Goal: Task Accomplishment & Management: Manage account settings

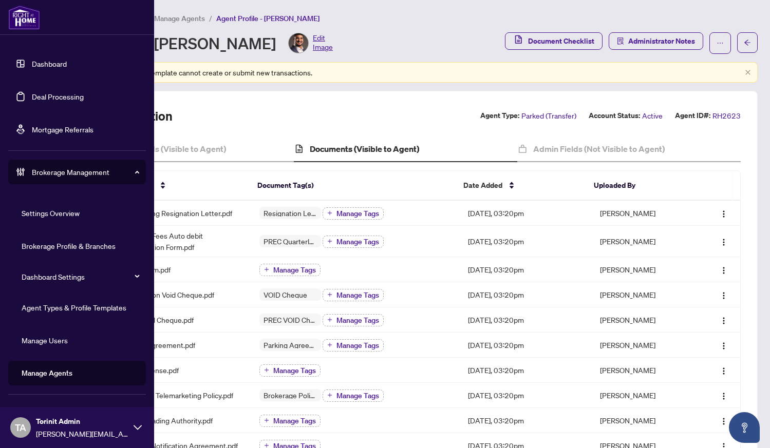
click at [51, 247] on link "Brokerage Profile & Branches" at bounding box center [69, 245] width 94 height 9
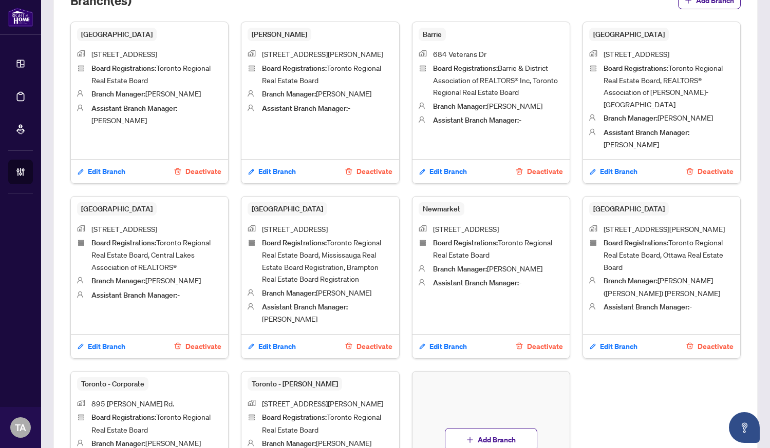
scroll to position [576, 0]
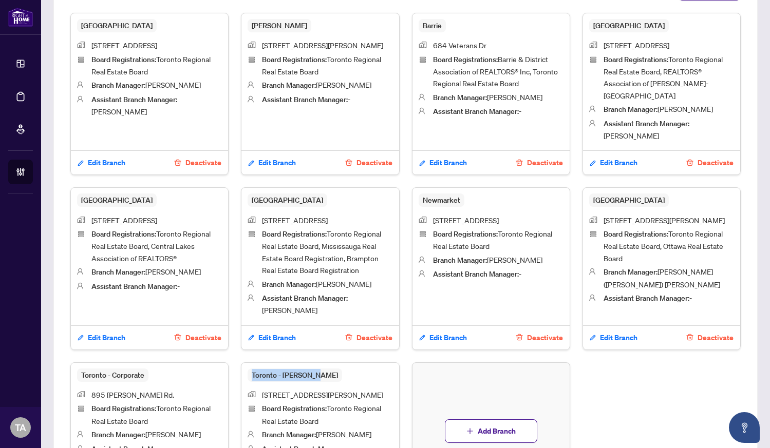
drag, startPoint x: 250, startPoint y: 359, endPoint x: 311, endPoint y: 358, distance: 60.6
click at [311, 369] on span "Toronto - Don Mills" at bounding box center [295, 375] width 94 height 13
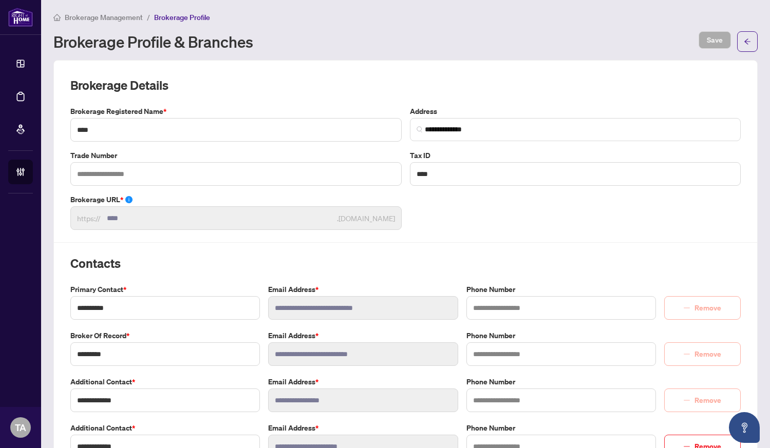
scroll to position [0, 0]
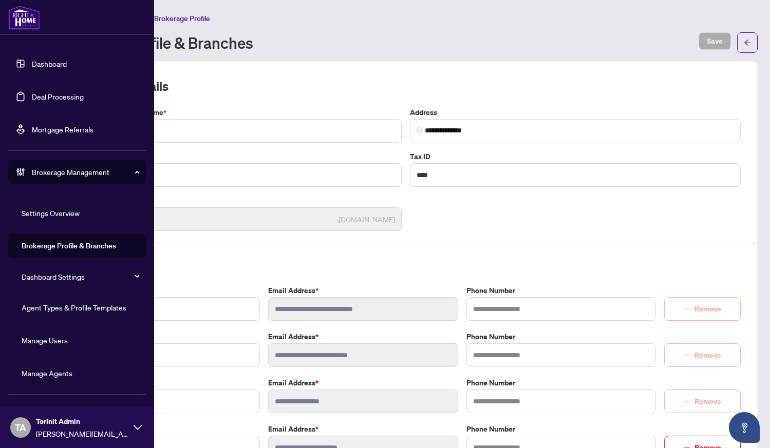
click at [31, 246] on div "Dashboard Deal Processing Mortgage Referrals Brokerage Management Settings Over…" at bounding box center [77, 224] width 154 height 448
click at [46, 376] on link "Manage Agents" at bounding box center [47, 373] width 51 height 9
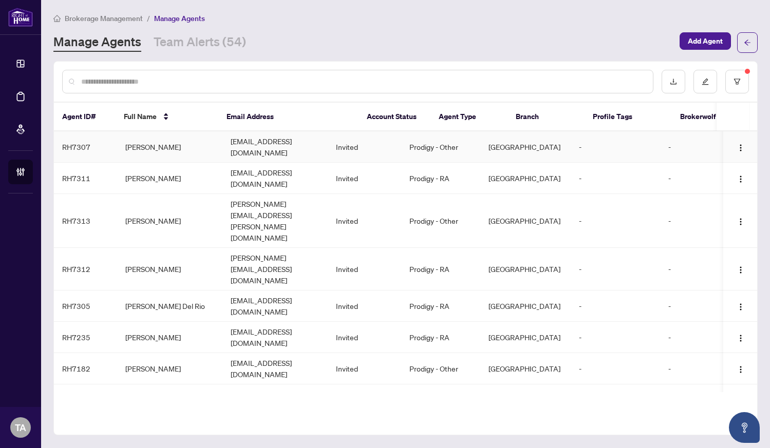
click at [238, 143] on td "osamah.elsharif@iprorealty.com" at bounding box center [274, 146] width 105 height 31
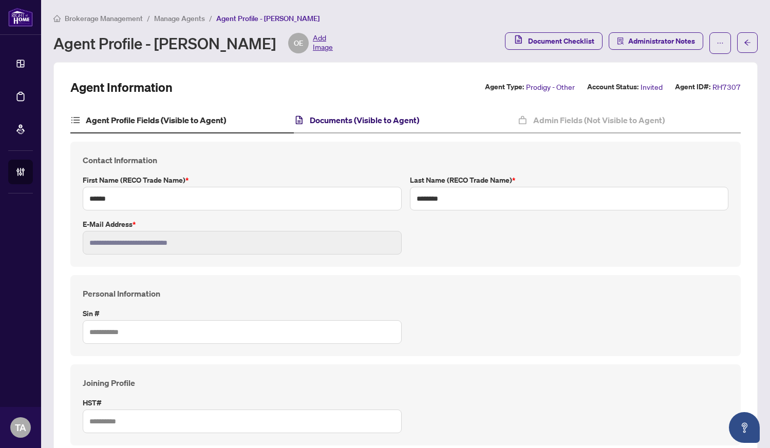
click at [336, 119] on h4 "Documents (Visible to Agent)" at bounding box center [364, 120] width 109 height 12
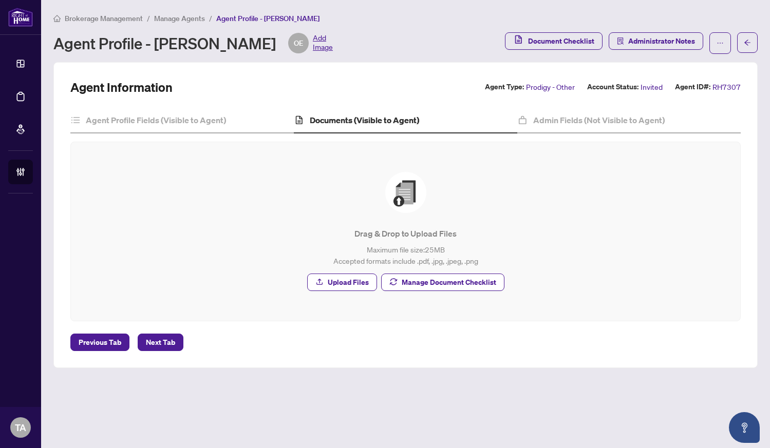
click at [460, 283] on span "Manage Document Checklist" at bounding box center [449, 282] width 94 height 16
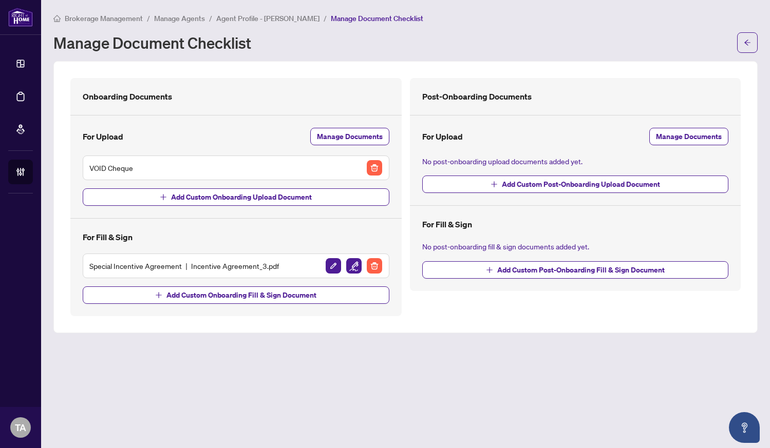
click at [274, 18] on span "Agent Profile - OSAMAH ELSHARIF" at bounding box center [267, 18] width 103 height 9
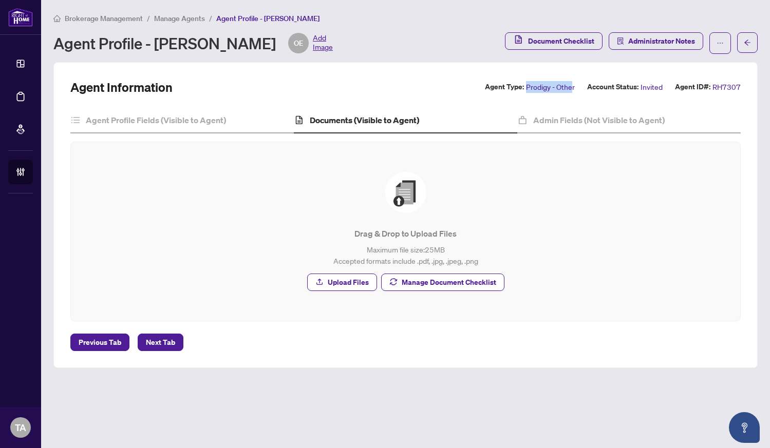
drag, startPoint x: 529, startPoint y: 87, endPoint x: 574, endPoint y: 87, distance: 45.2
click at [574, 87] on span "Prodigy - Other" at bounding box center [550, 87] width 49 height 12
click at [584, 78] on div "Agent Information Agent Type: Prodigy - Other Account Status: Invited Agent ID#…" at bounding box center [405, 215] width 704 height 306
click at [564, 123] on h4 "Admin Fields (Not Visible to Agent)" at bounding box center [598, 120] width 131 height 12
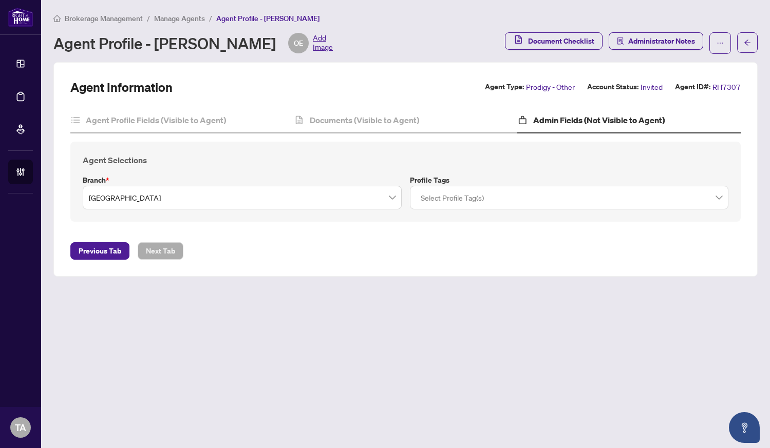
click at [474, 203] on div at bounding box center [569, 197] width 306 height 18
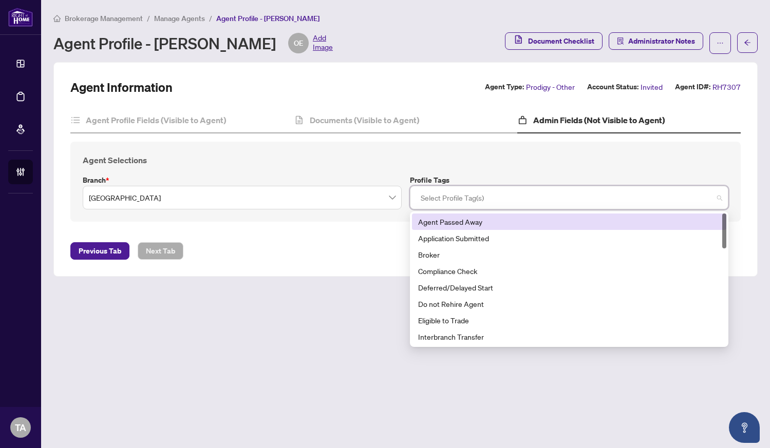
click at [481, 162] on h4 "Agent Selections" at bounding box center [405, 160] width 645 height 12
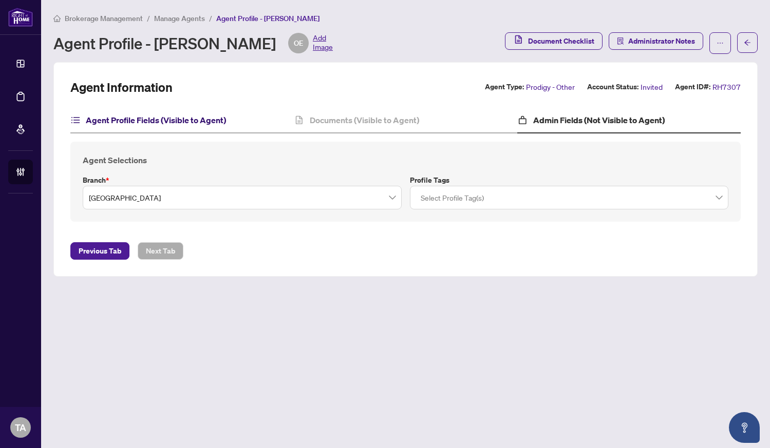
click at [220, 119] on h4 "Agent Profile Fields (Visible to Agent)" at bounding box center [156, 120] width 140 height 12
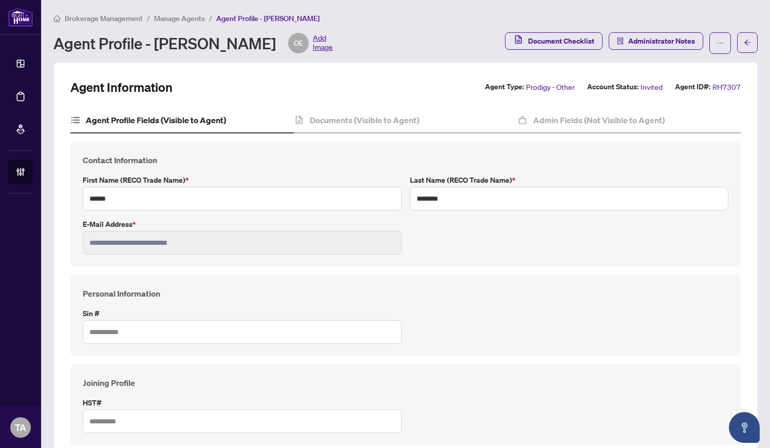
click at [186, 20] on span "Manage Agents" at bounding box center [179, 18] width 51 height 9
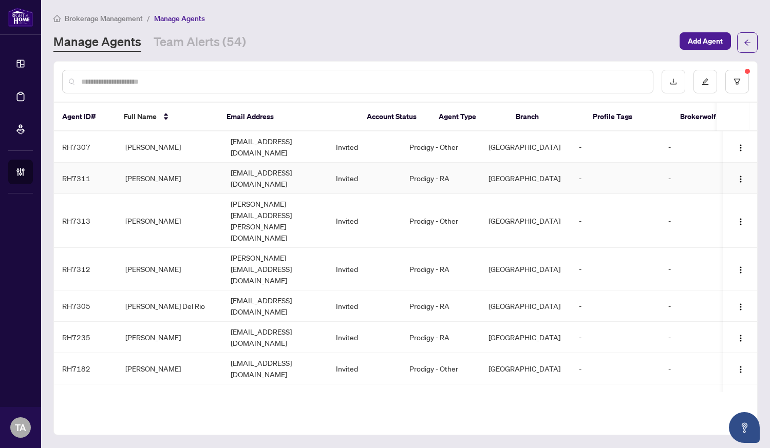
click at [235, 169] on td "omeraxix@gmail.com" at bounding box center [274, 178] width 105 height 31
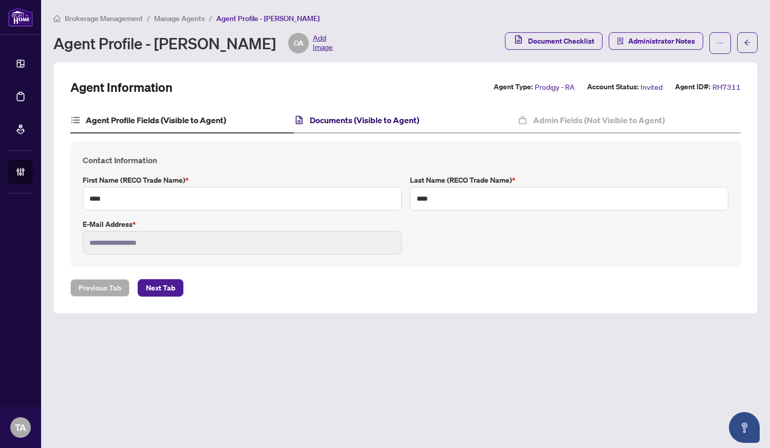
click at [341, 125] on h4 "Documents (Visible to Agent)" at bounding box center [364, 120] width 109 height 12
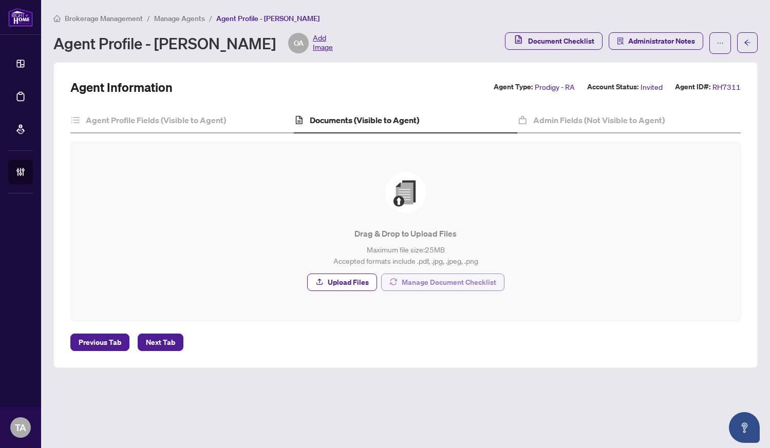
click at [451, 279] on span "Manage Document Checklist" at bounding box center [449, 282] width 94 height 16
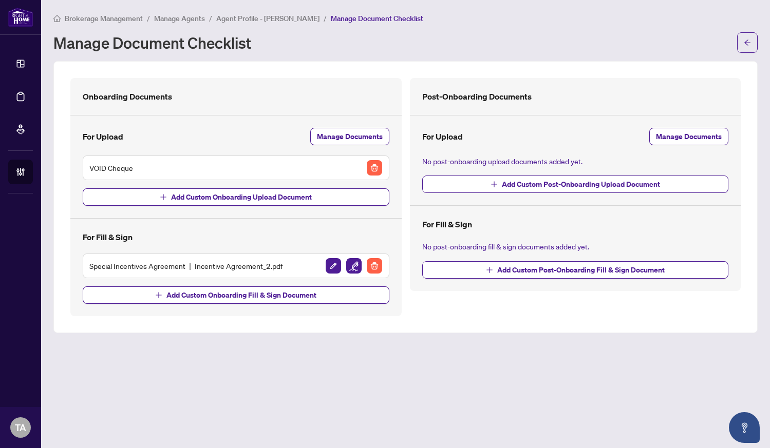
click at [243, 17] on span "Agent Profile - OMER AZIZ" at bounding box center [267, 18] width 103 height 9
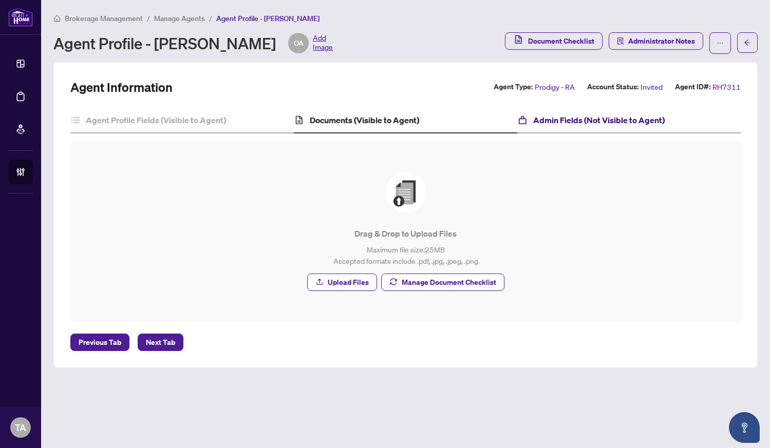
click at [579, 121] on h4 "Admin Fields (Not Visible to Agent)" at bounding box center [598, 120] width 131 height 12
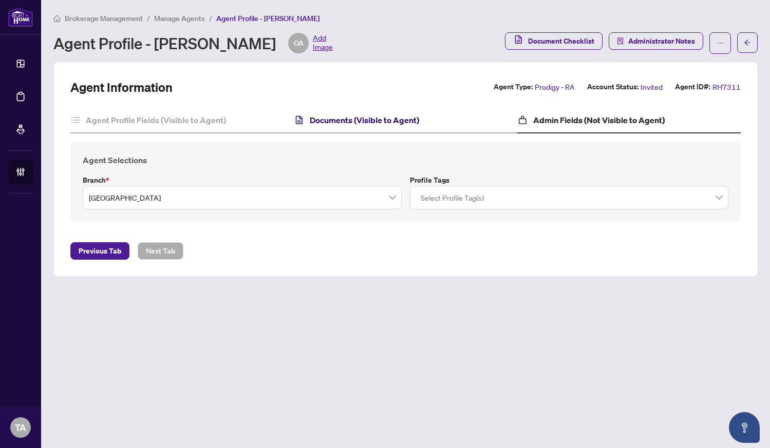
click at [326, 124] on h4 "Documents (Visible to Agent)" at bounding box center [364, 120] width 109 height 12
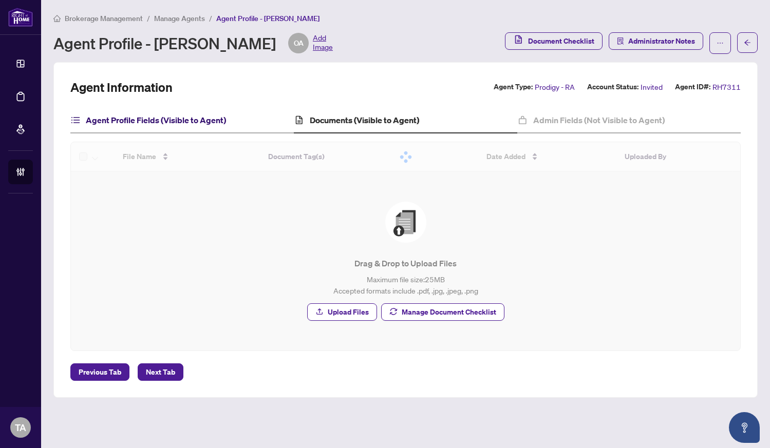
click at [174, 123] on h4 "Agent Profile Fields (Visible to Agent)" at bounding box center [156, 120] width 140 height 12
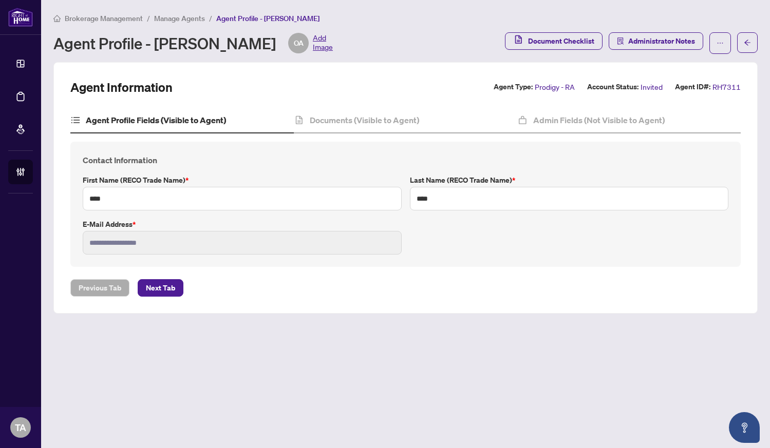
click at [183, 18] on span "Manage Agents" at bounding box center [179, 18] width 51 height 9
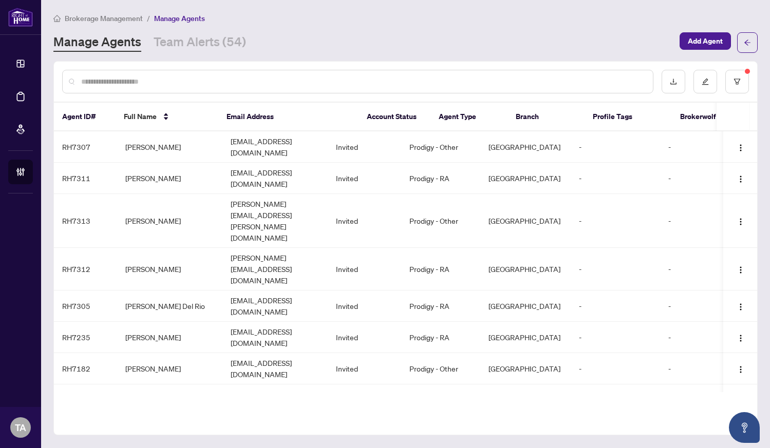
click at [249, 195] on td "omar.mohsen@iprorealty.com" at bounding box center [274, 221] width 105 height 54
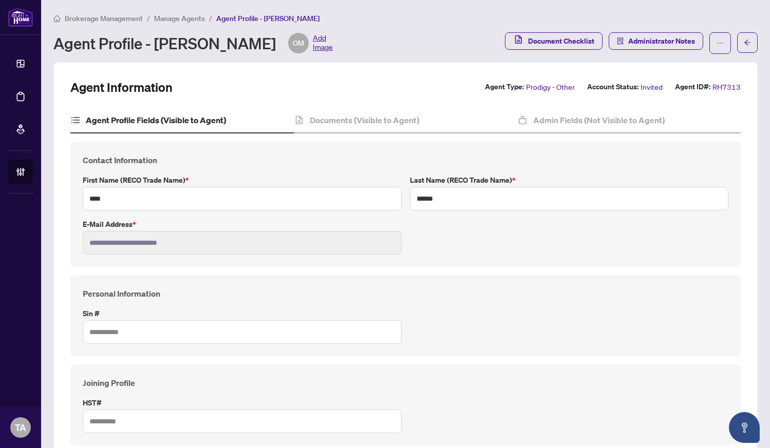
click at [418, 48] on div "Agent Profile - OMAR MOHSEN OM Add Image" at bounding box center [275, 43] width 445 height 21
click at [102, 199] on input "****" at bounding box center [242, 199] width 319 height 24
click at [427, 199] on input "******" at bounding box center [569, 199] width 319 height 24
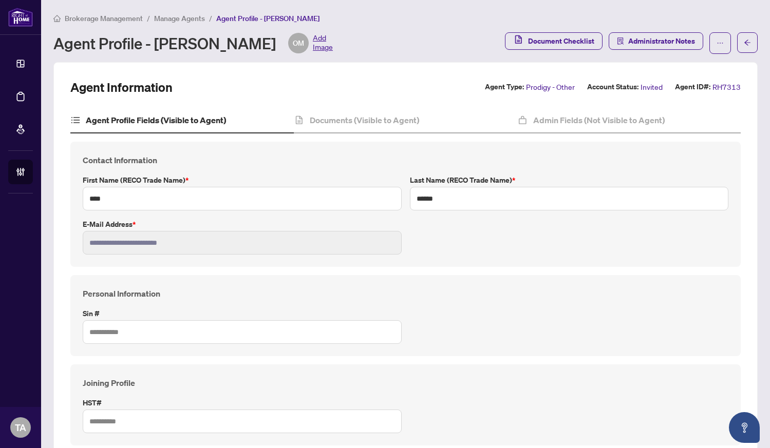
click at [455, 237] on div "**********" at bounding box center [406, 204] width 654 height 101
click at [100, 199] on input "****" at bounding box center [242, 199] width 319 height 24
click at [427, 199] on input "******" at bounding box center [569, 199] width 319 height 24
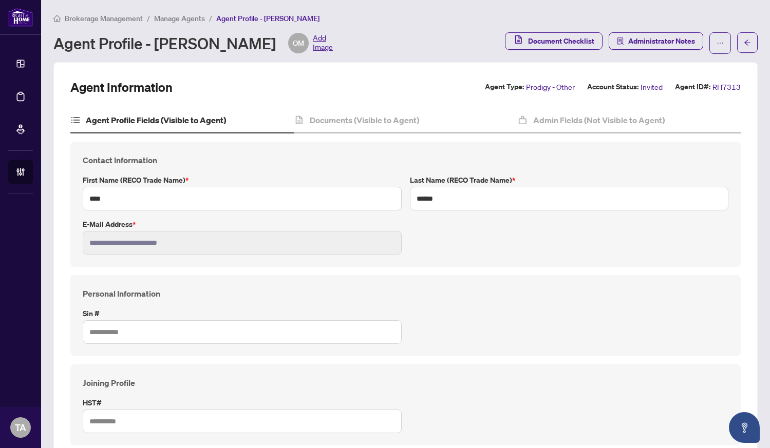
click at [460, 230] on div "**********" at bounding box center [406, 204] width 654 height 101
click at [466, 248] on div "**********" at bounding box center [406, 204] width 654 height 101
click at [352, 125] on h4 "Documents (Visible to Agent)" at bounding box center [364, 120] width 109 height 12
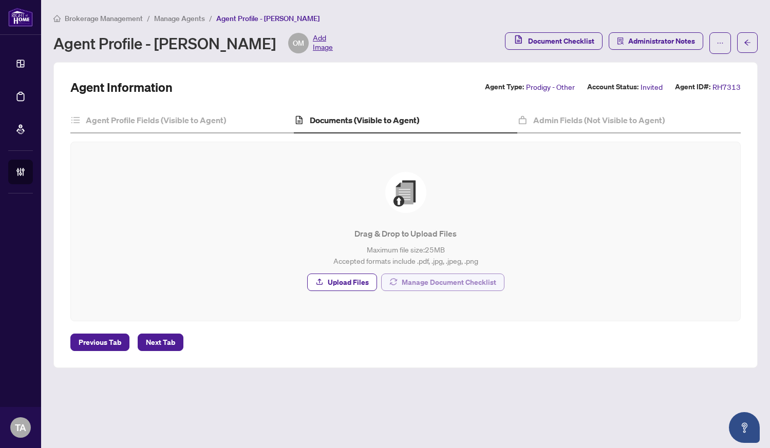
click at [454, 282] on span "Manage Document Checklist" at bounding box center [449, 282] width 94 height 16
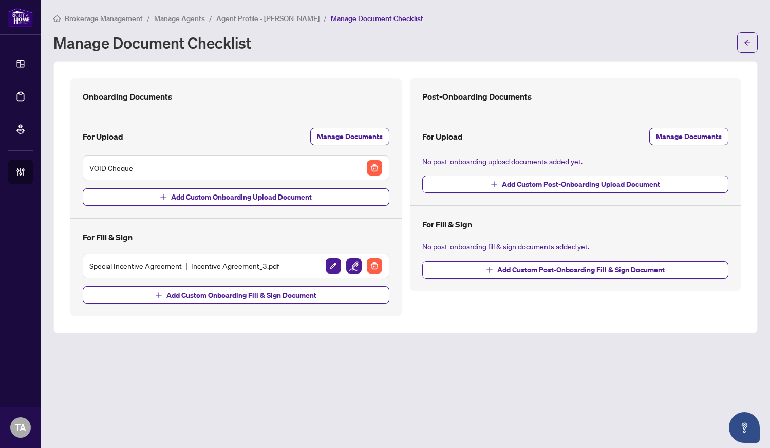
click at [249, 17] on span "Agent Profile - OMAR MOHSEN" at bounding box center [267, 18] width 103 height 9
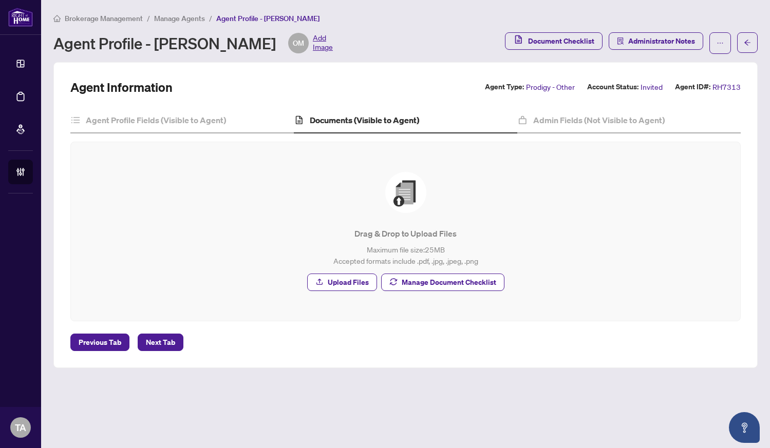
click at [177, 18] on span "Manage Agents" at bounding box center [179, 18] width 51 height 9
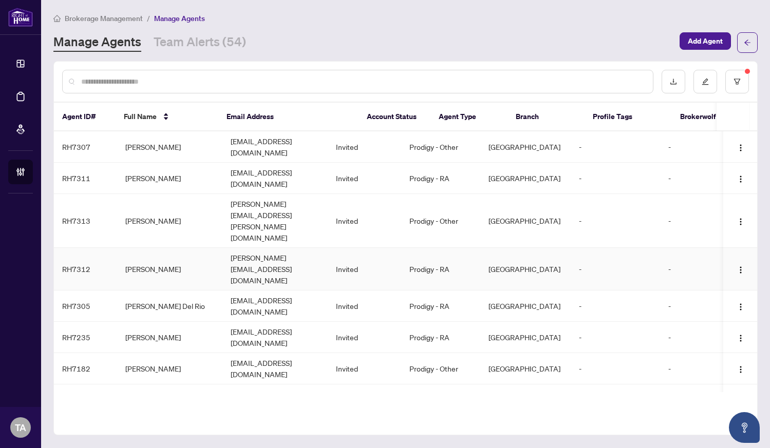
click at [204, 248] on td "Omar Al-Shareeda" at bounding box center [169, 269] width 105 height 43
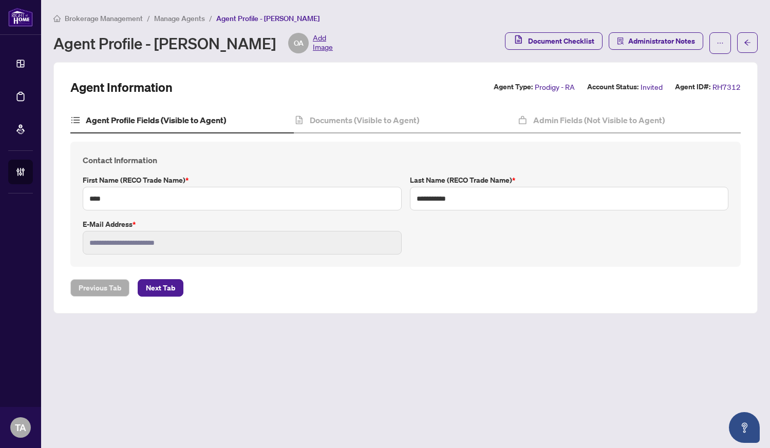
click at [436, 29] on div "Brokerage Management / Manage Agents / Agent Profile - Omar Al-Shareeda Agent P…" at bounding box center [405, 33] width 704 height 42
click at [443, 240] on div "**********" at bounding box center [406, 204] width 654 height 101
click at [351, 121] on h4 "Documents (Visible to Agent)" at bounding box center [364, 120] width 109 height 12
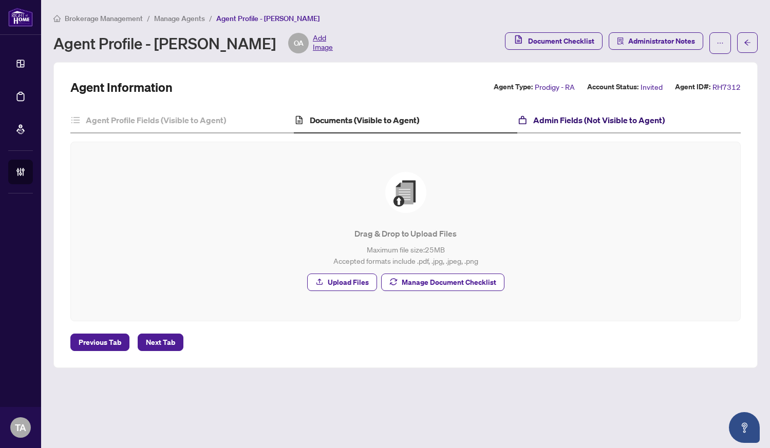
click at [568, 124] on h4 "Admin Fields (Not Visible to Agent)" at bounding box center [598, 120] width 131 height 12
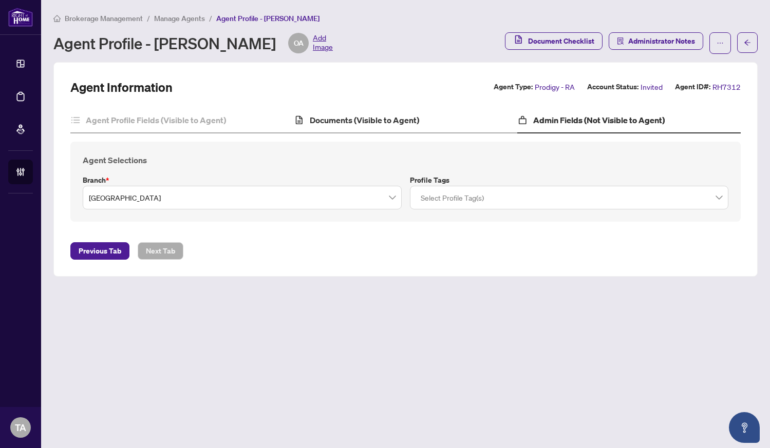
click at [388, 126] on div "Documents (Visible to Agent)" at bounding box center [405, 121] width 223 height 26
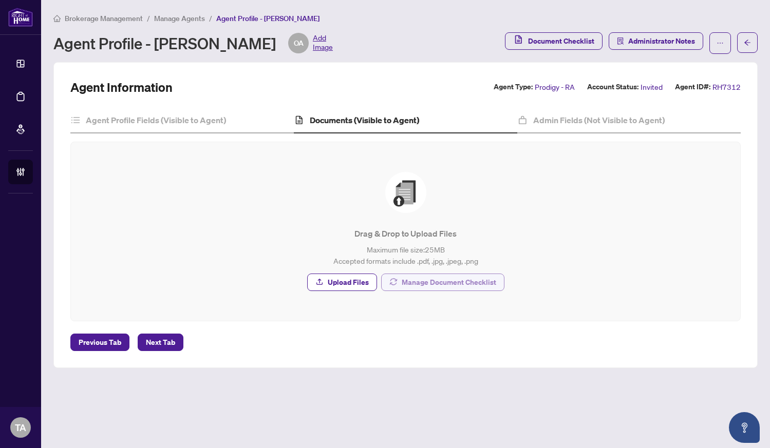
click at [445, 282] on span "Manage Document Checklist" at bounding box center [449, 282] width 94 height 16
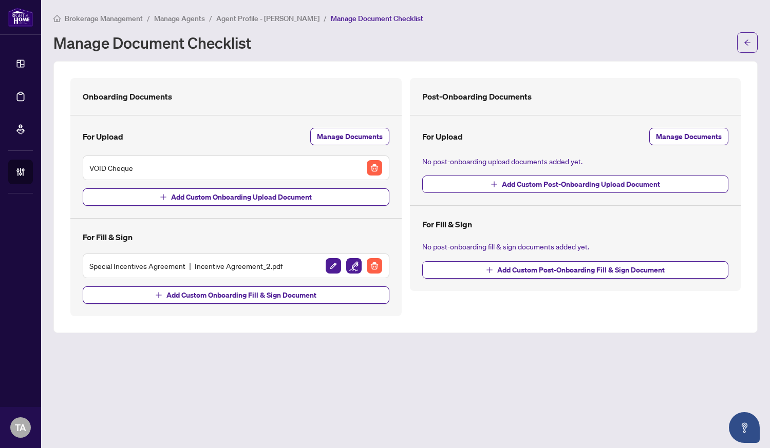
click at [269, 12] on li "Agent Profile - Omar Al-Shareeda" at bounding box center [267, 18] width 103 height 12
click at [269, 21] on span "Agent Profile - Omar Al-Shareeda" at bounding box center [267, 18] width 103 height 9
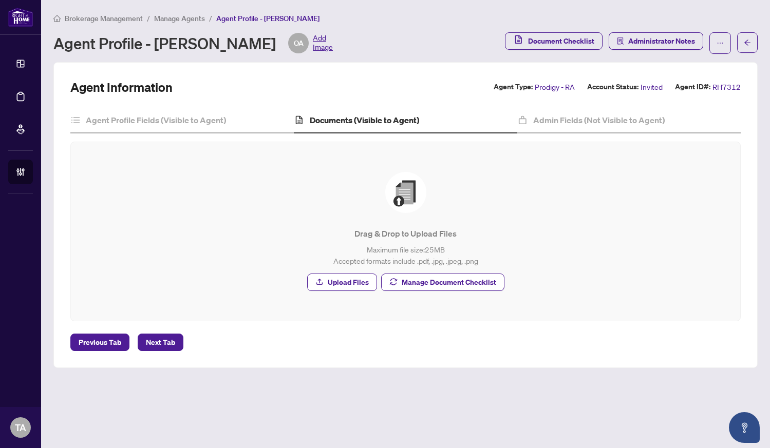
click at [178, 20] on span "Manage Agents" at bounding box center [179, 18] width 51 height 9
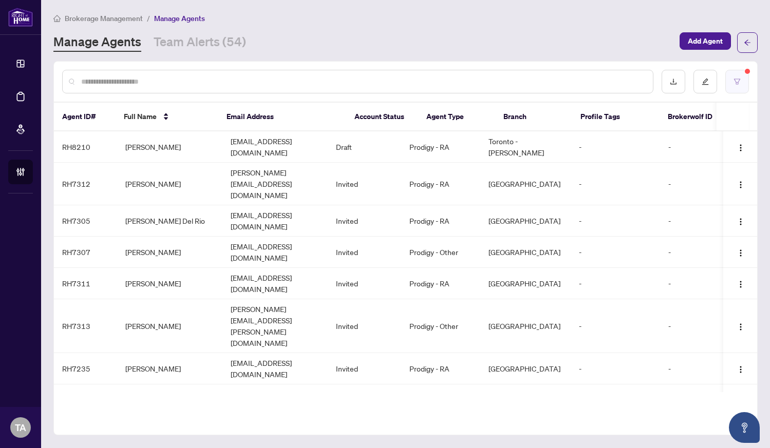
click at [739, 82] on icon "filter" at bounding box center [736, 81] width 7 height 7
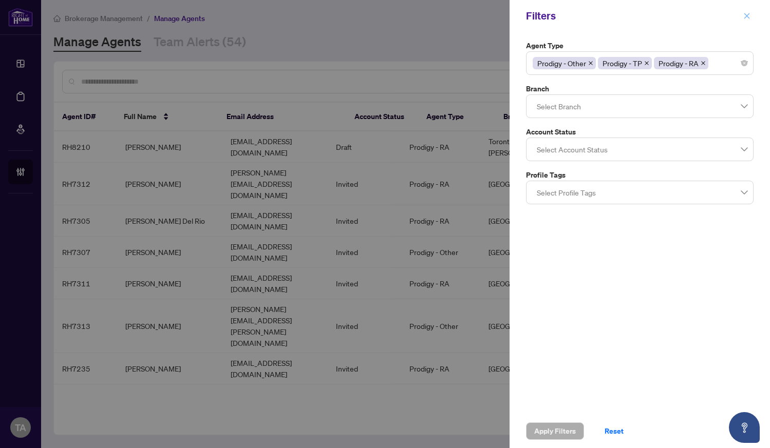
click at [746, 15] on icon "close" at bounding box center [747, 16] width 6 height 6
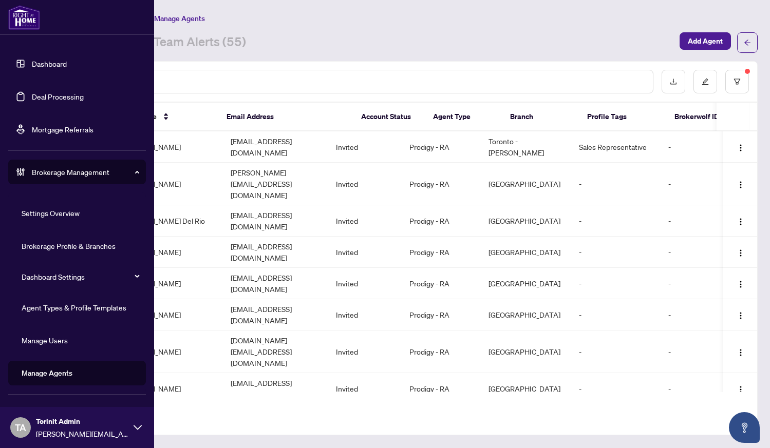
click at [51, 309] on link "Agent Types & Profile Templates" at bounding box center [74, 307] width 105 height 9
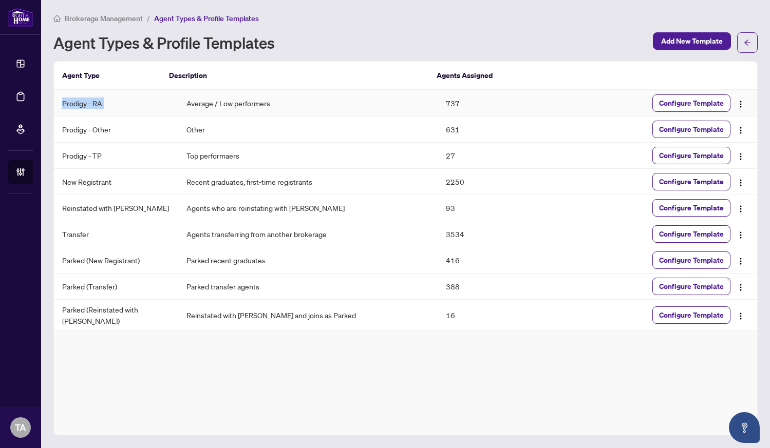
drag, startPoint x: 63, startPoint y: 102, endPoint x: 168, endPoint y: 105, distance: 105.3
click at [168, 105] on tr "Prodigy - RA Average / Low performers 737 Configure Template" at bounding box center [405, 103] width 703 height 26
drag, startPoint x: 434, startPoint y: 102, endPoint x: 466, endPoint y: 105, distance: 31.5
click at [466, 105] on td "737" at bounding box center [501, 103] width 129 height 26
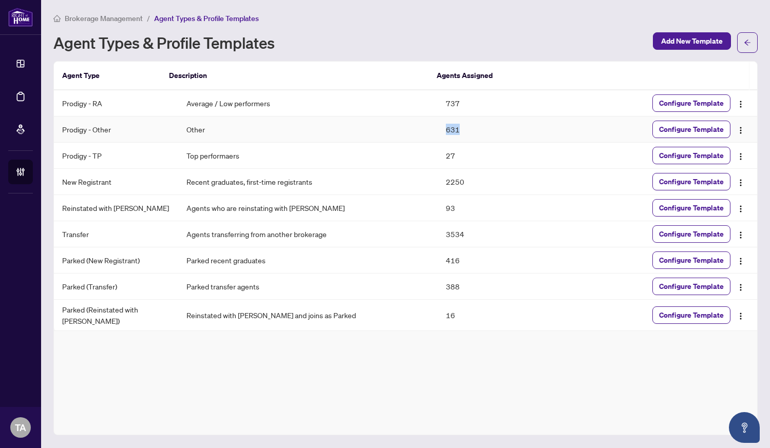
drag, startPoint x: 438, startPoint y: 130, endPoint x: 483, endPoint y: 130, distance: 44.7
click at [483, 129] on td "631" at bounding box center [501, 130] width 129 height 26
click at [94, 156] on td "Prodigy - TP" at bounding box center [116, 156] width 124 height 26
drag, startPoint x: 434, startPoint y: 157, endPoint x: 451, endPoint y: 156, distance: 17.5
click at [451, 156] on td "27" at bounding box center [501, 156] width 129 height 26
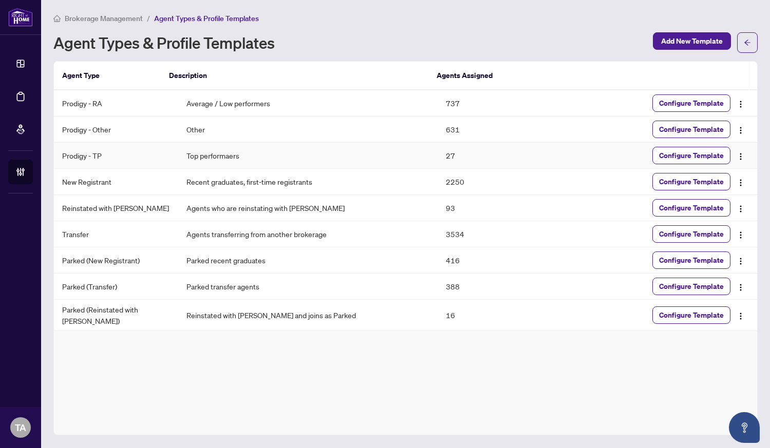
click at [451, 157] on td "27" at bounding box center [501, 156] width 129 height 26
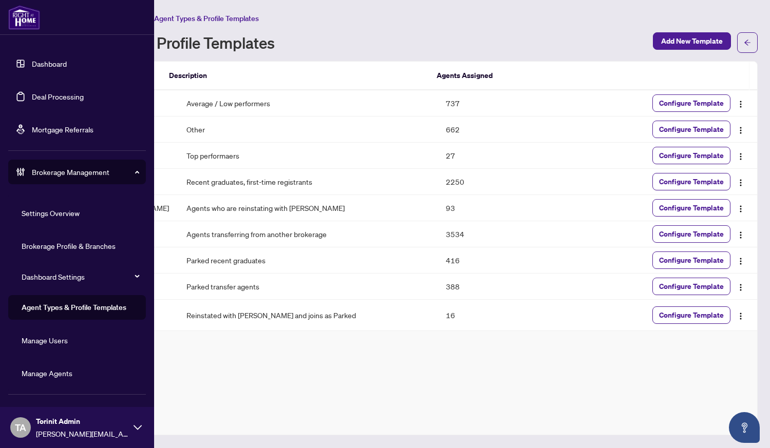
click at [42, 279] on link "Dashboard Settings" at bounding box center [53, 276] width 63 height 9
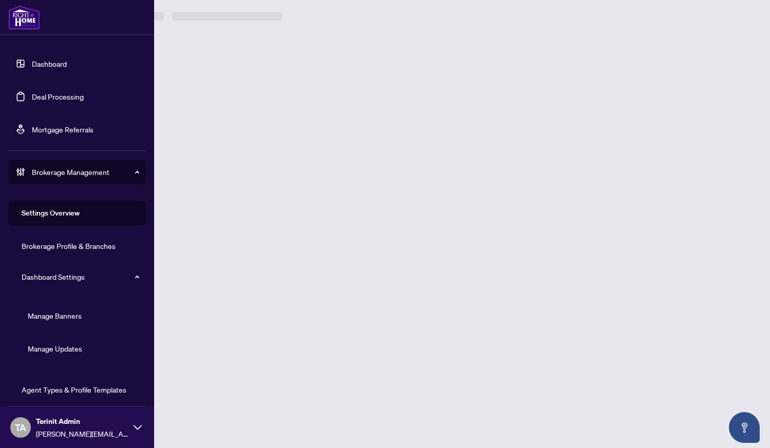
click at [128, 277] on span "Dashboard Settings" at bounding box center [80, 277] width 117 height 21
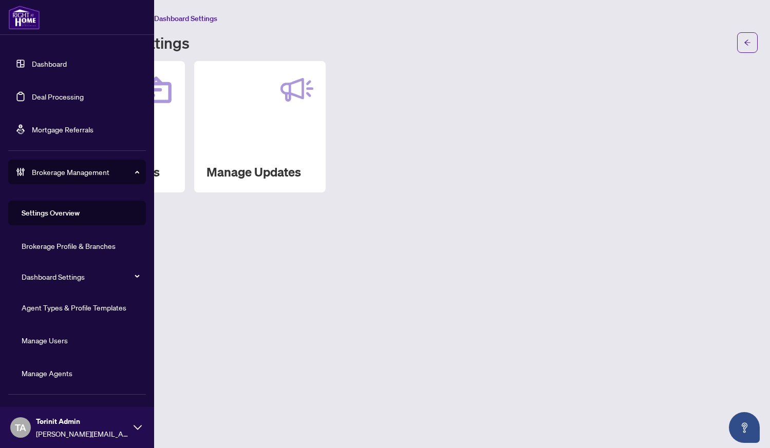
click at [62, 307] on link "Agent Types & Profile Templates" at bounding box center [74, 307] width 105 height 9
